Goal: Book appointment/travel/reservation

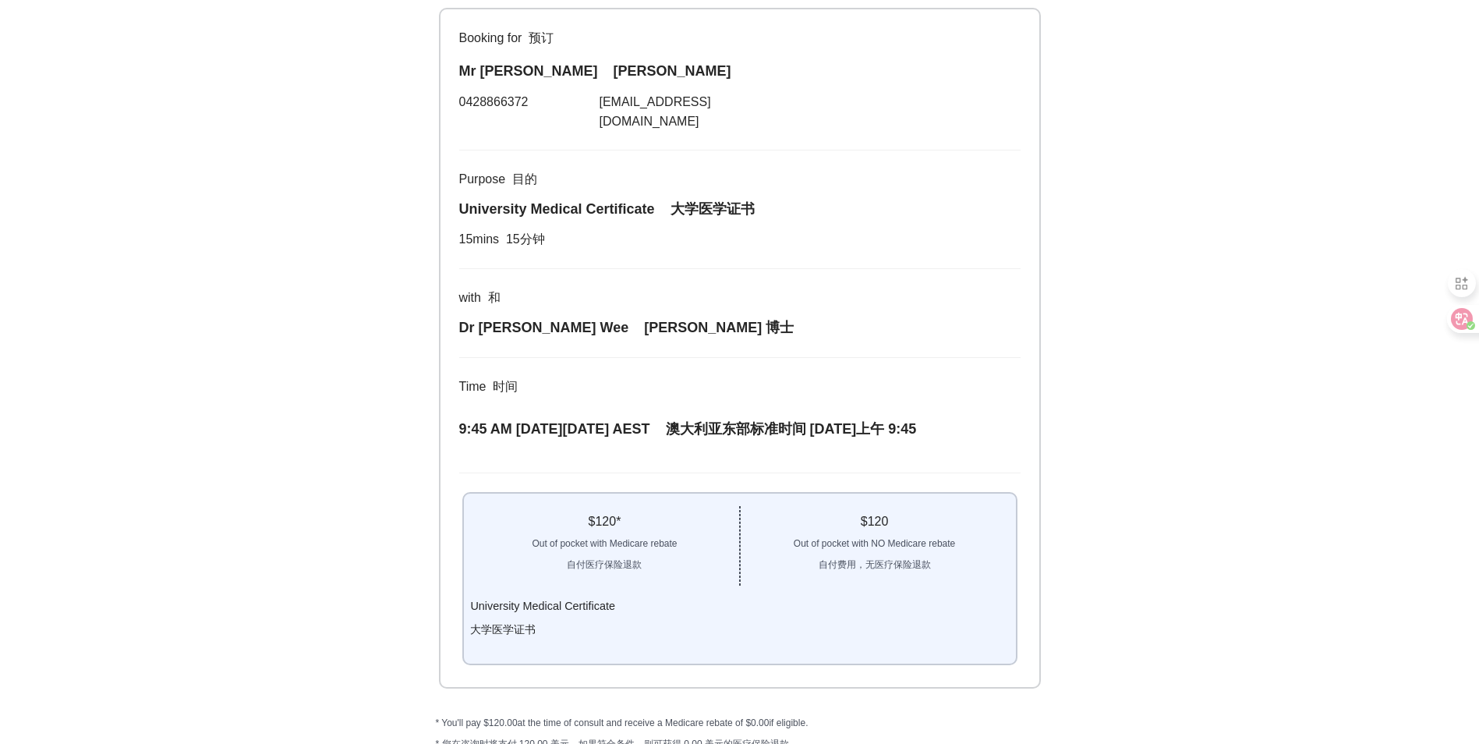
scroll to position [250, 0]
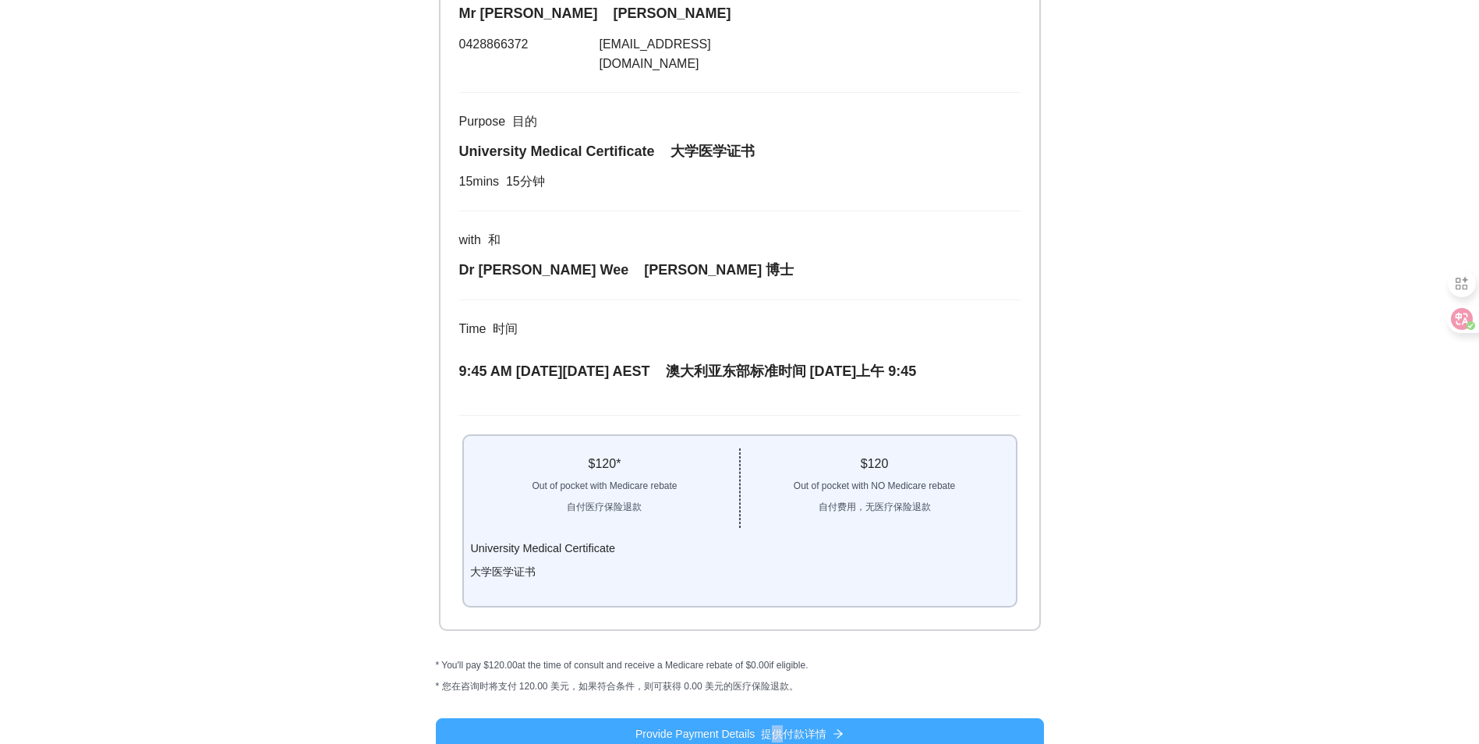
click at [772, 728] on font "提供付款详情" at bounding box center [794, 734] width 66 height 12
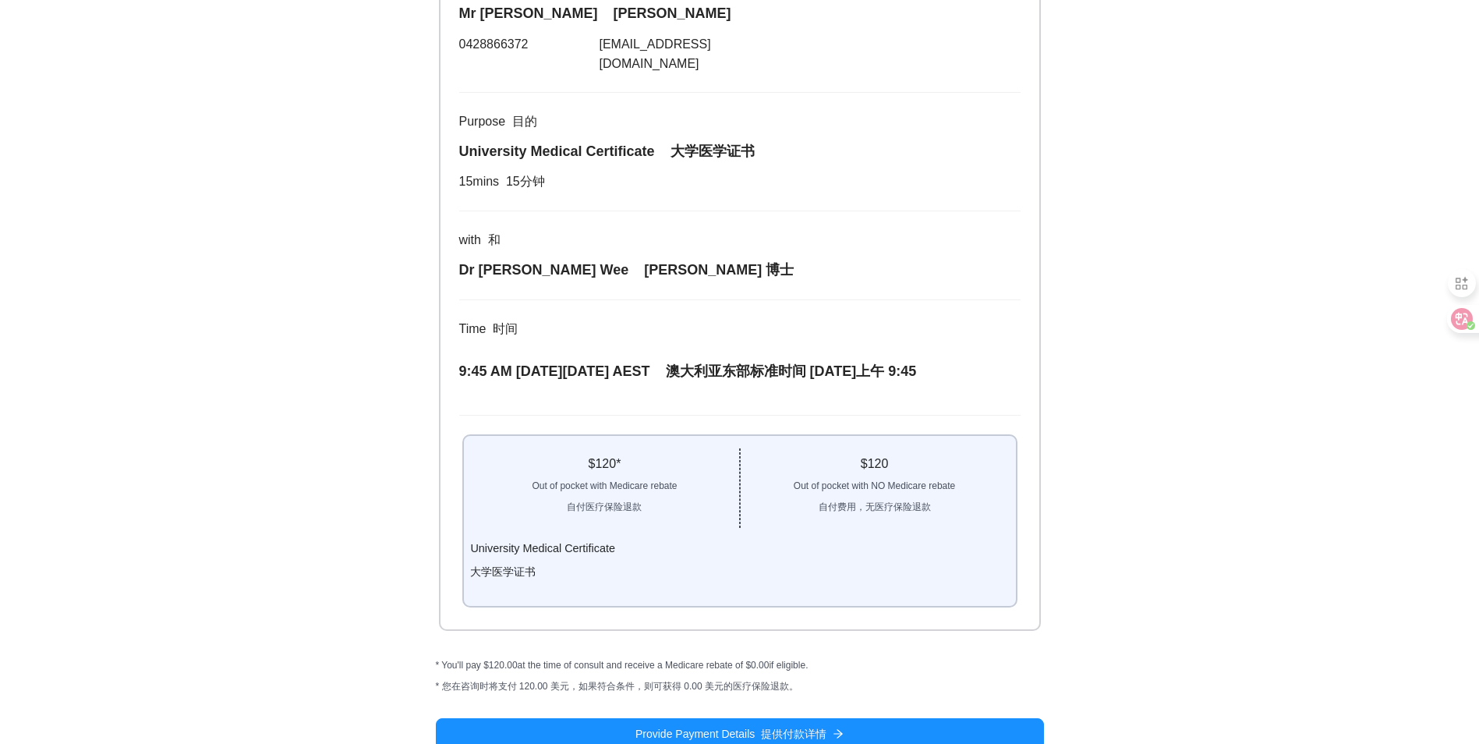
click at [1139, 540] on div "What you Need 1 你需要什么 Choose Time 2 选择时间 About You 3 关于您 4 Confirm Details 4 确认…" at bounding box center [739, 255] width 1479 height 1011
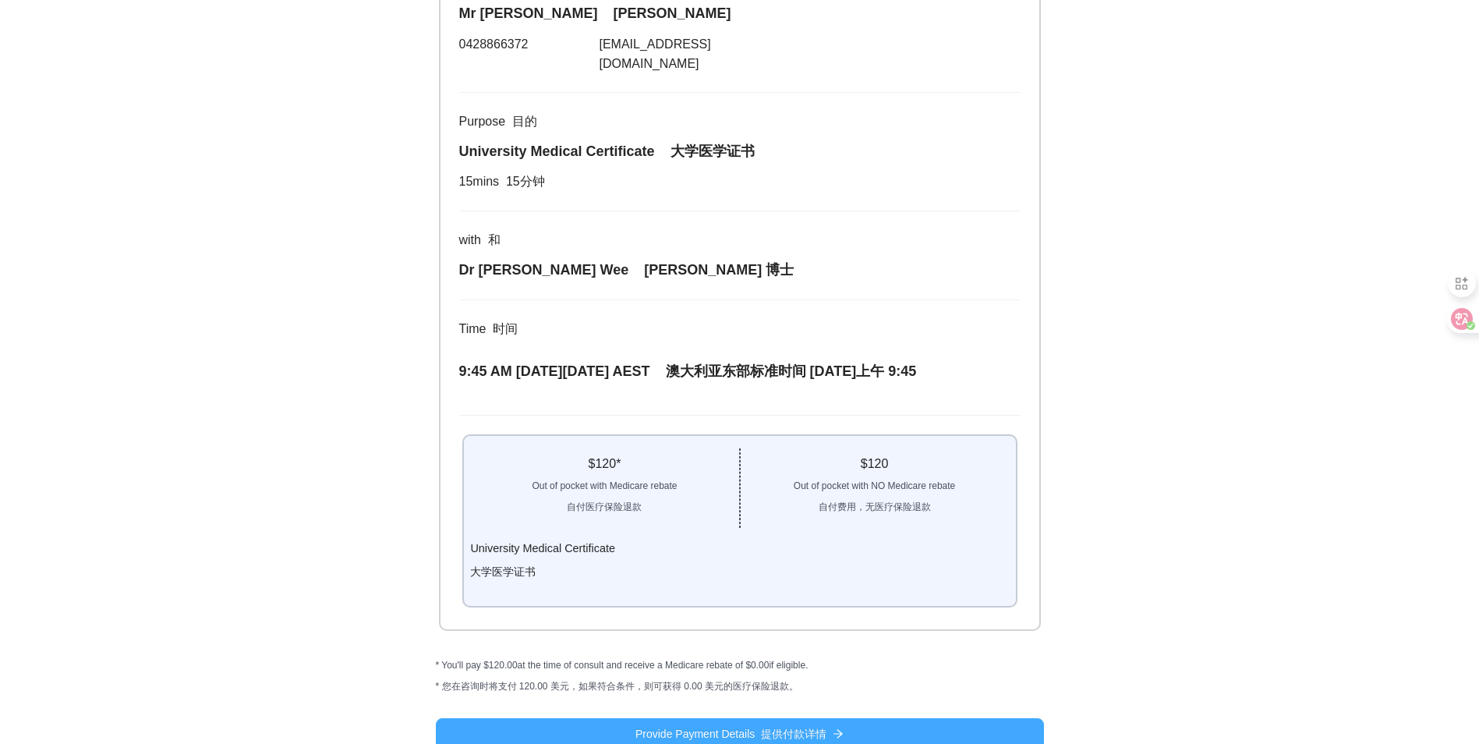
click at [912, 724] on button "Provide Payment Details 提供付款详情" at bounding box center [740, 733] width 608 height 31
click at [832, 718] on button "Provide Payment Details 提供付款详情" at bounding box center [740, 733] width 608 height 31
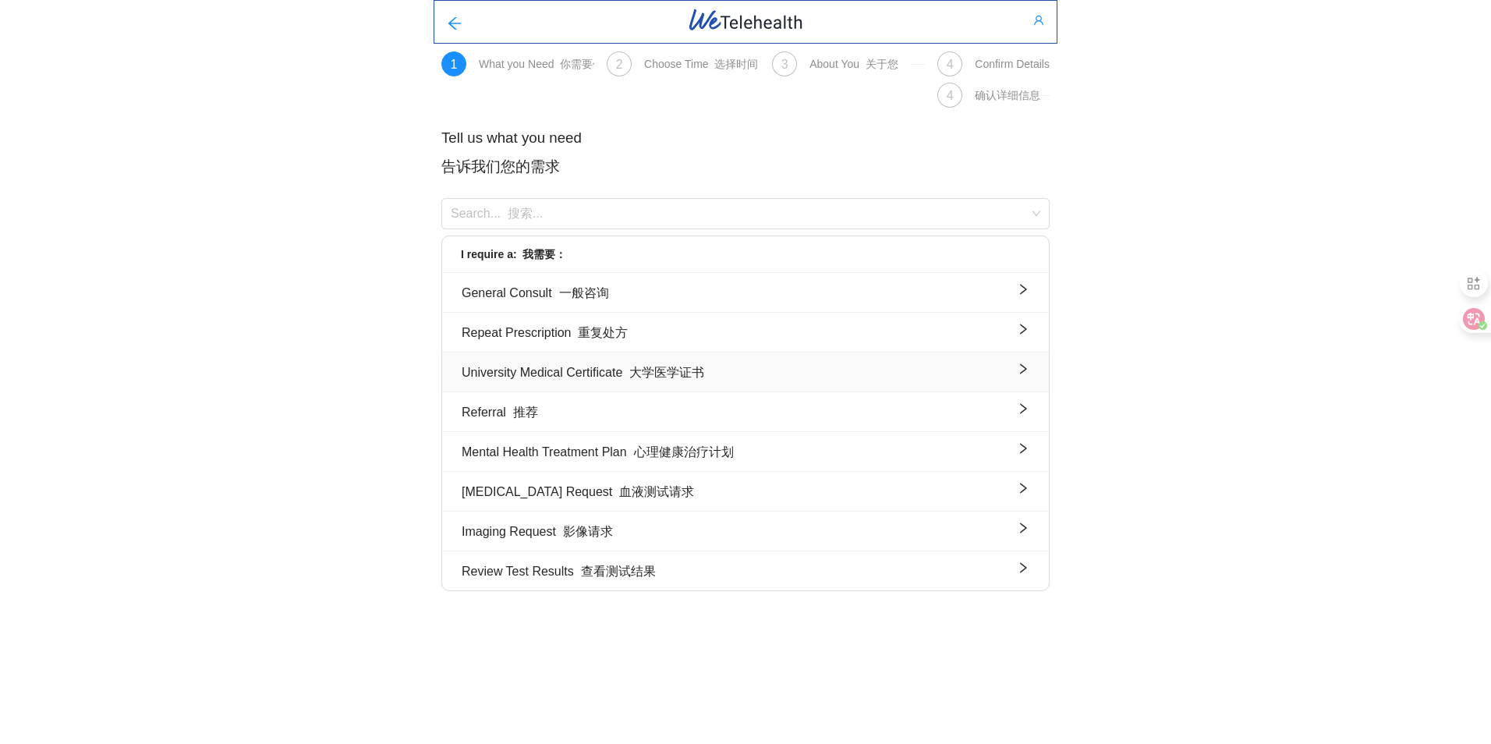
click at [678, 379] on font "大学医学证书" at bounding box center [666, 372] width 75 height 13
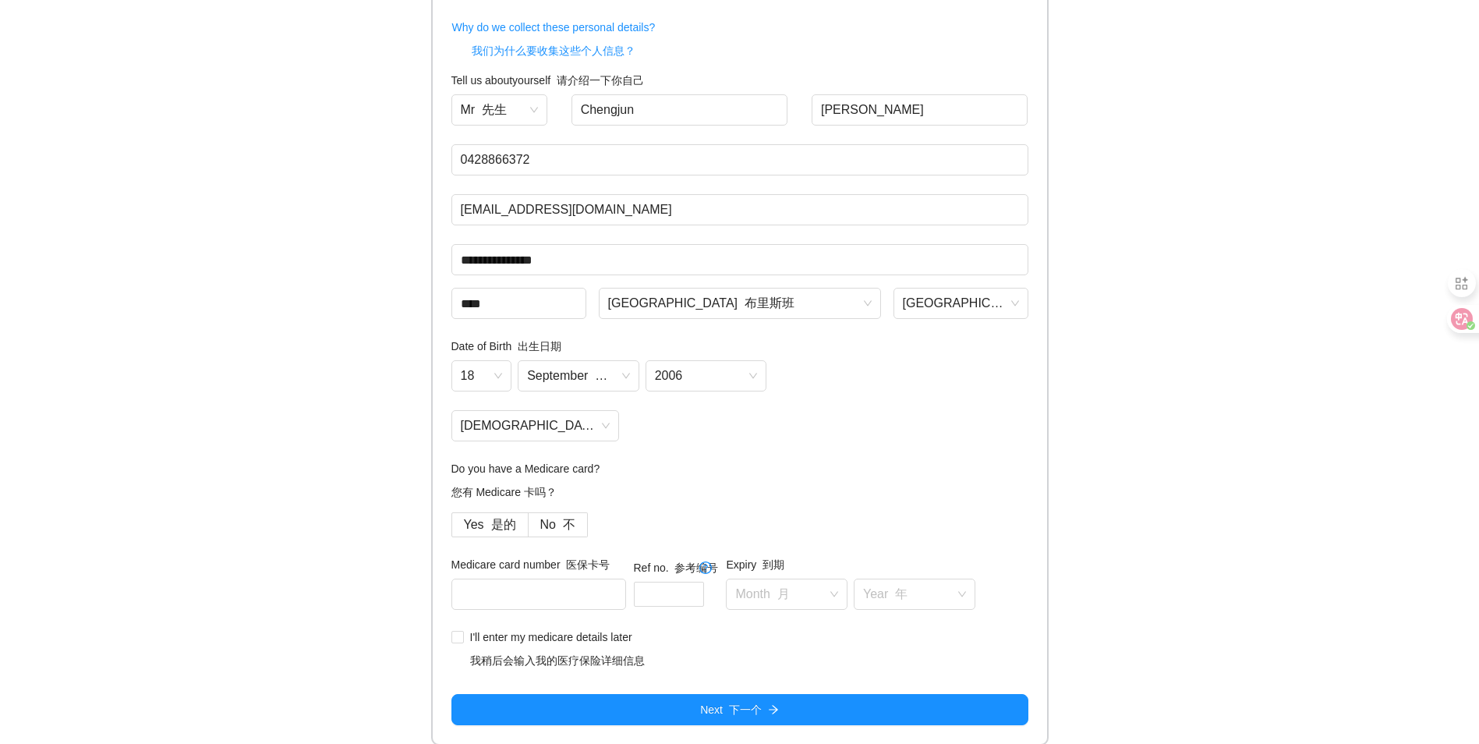
scroll to position [168, 0]
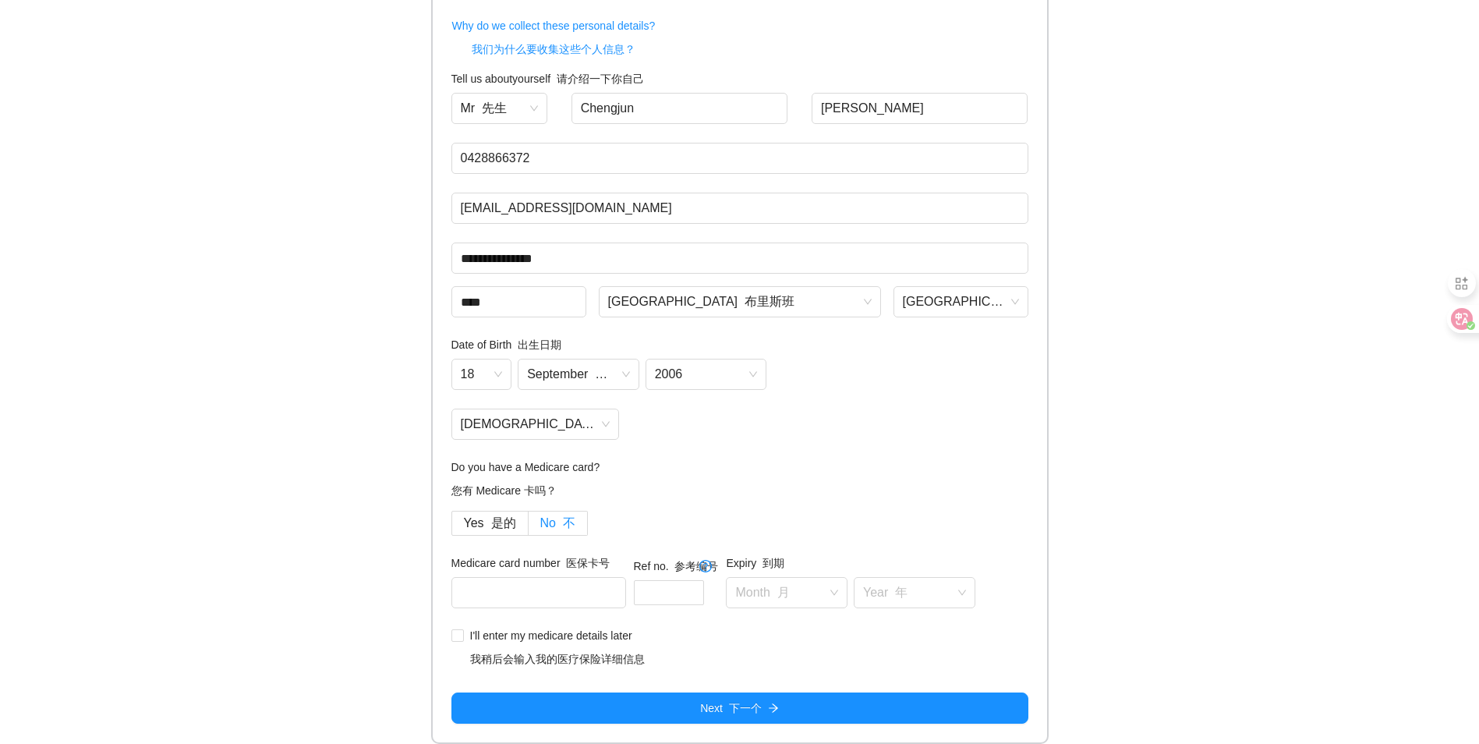
click at [556, 518] on font at bounding box center [559, 522] width 7 height 13
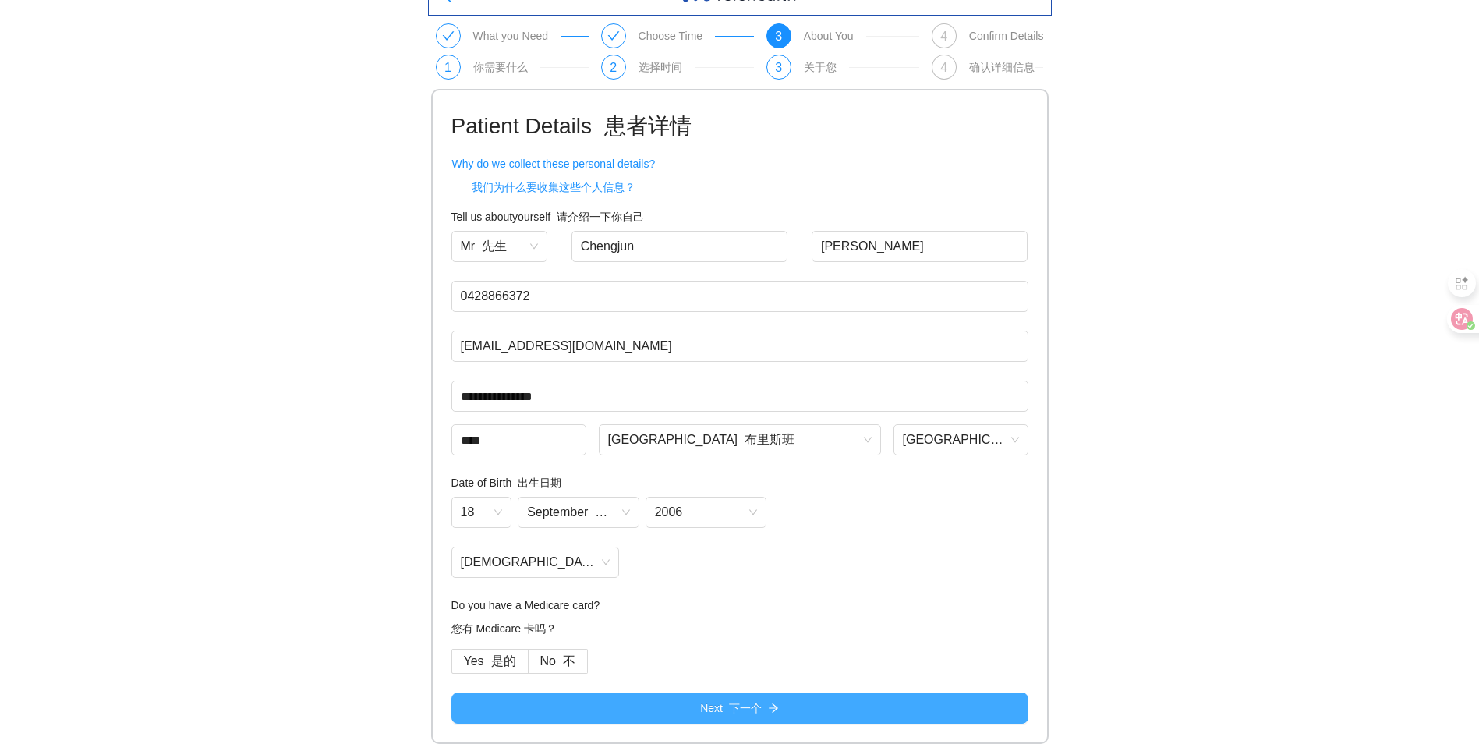
click at [740, 702] on font "下一个" at bounding box center [745, 708] width 33 height 12
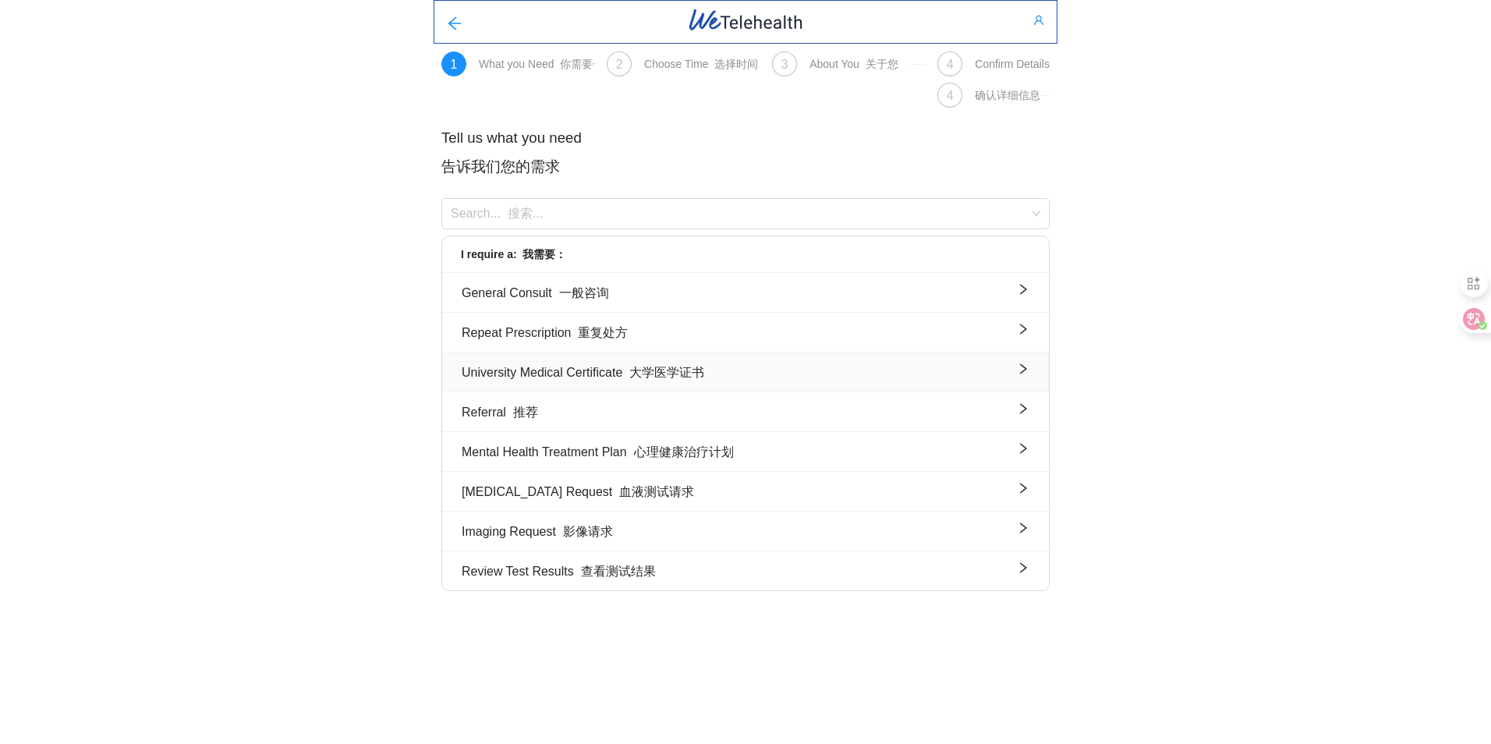
click at [688, 377] on font "大学医学证书" at bounding box center [666, 372] width 75 height 13
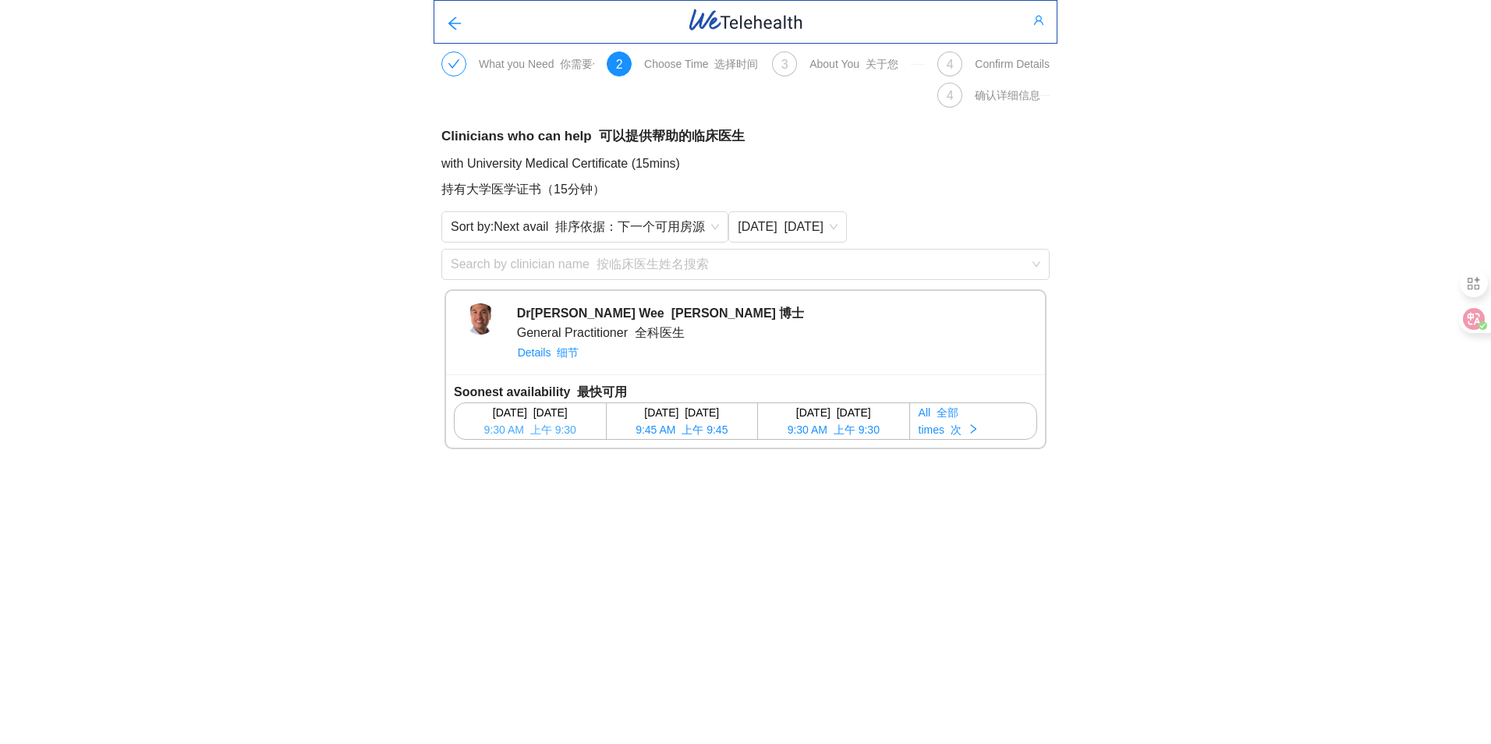
click at [554, 428] on font "上午 9:30" at bounding box center [553, 429] width 46 height 12
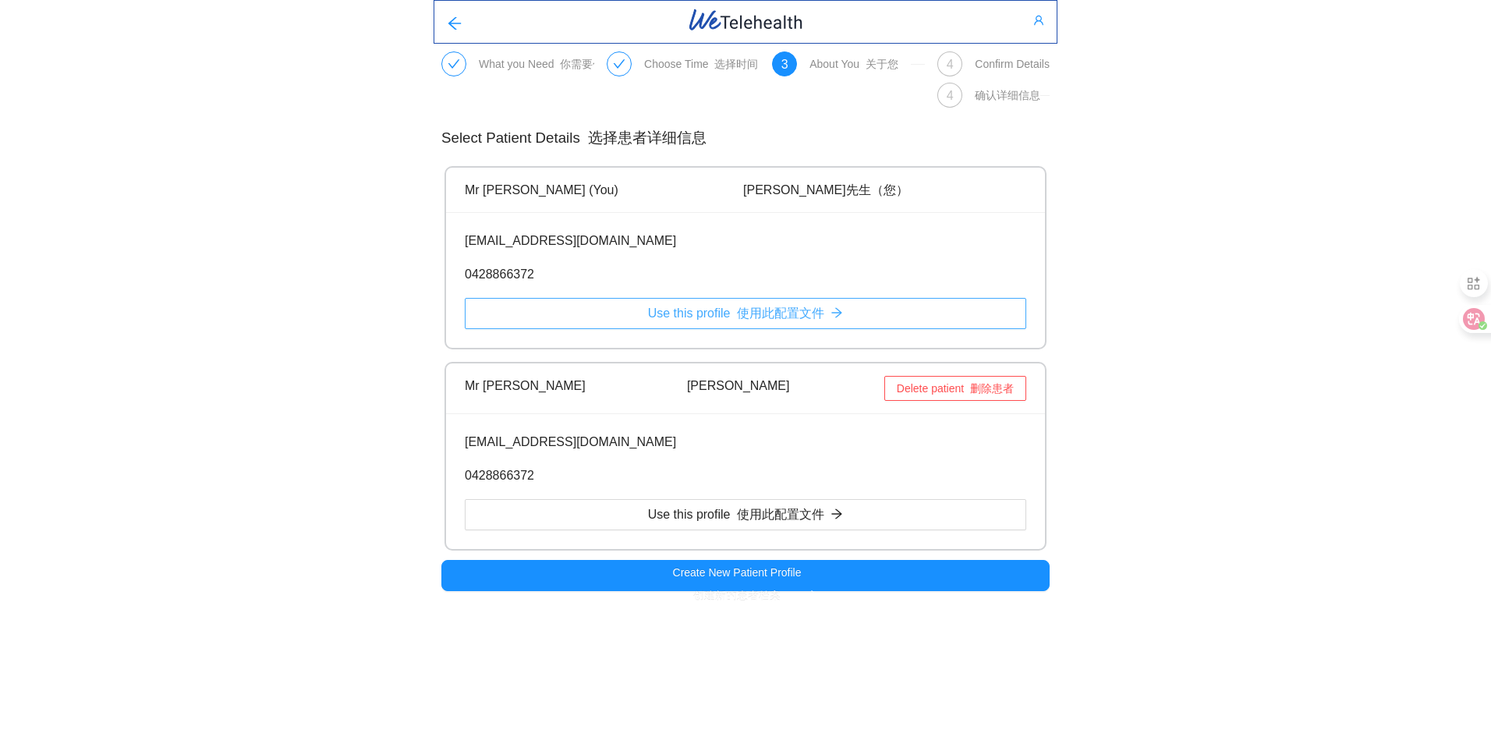
click at [789, 313] on font "使用此配置文件" at bounding box center [780, 312] width 87 height 13
